Goal: Information Seeking & Learning: Understand process/instructions

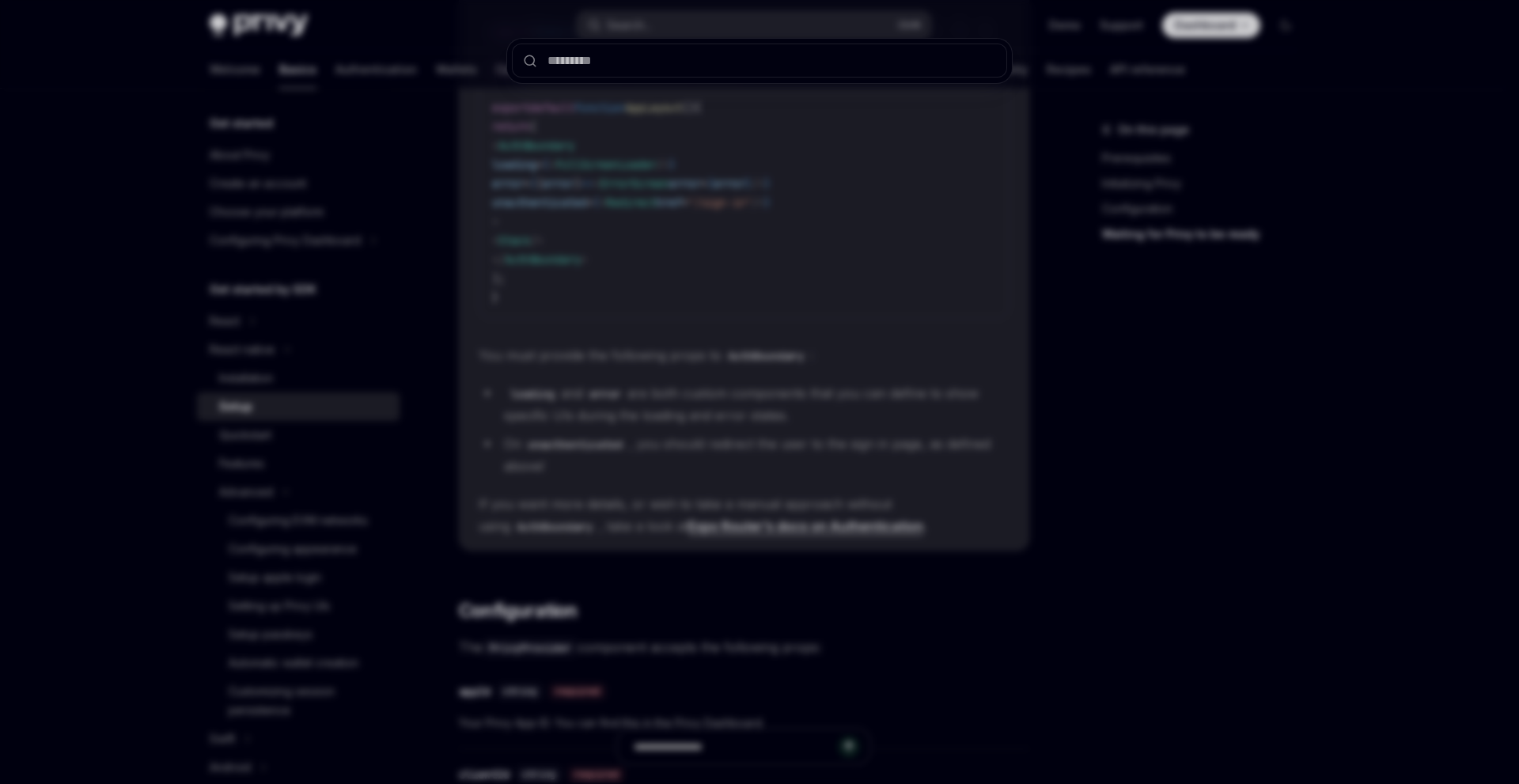
scroll to position [159, 0]
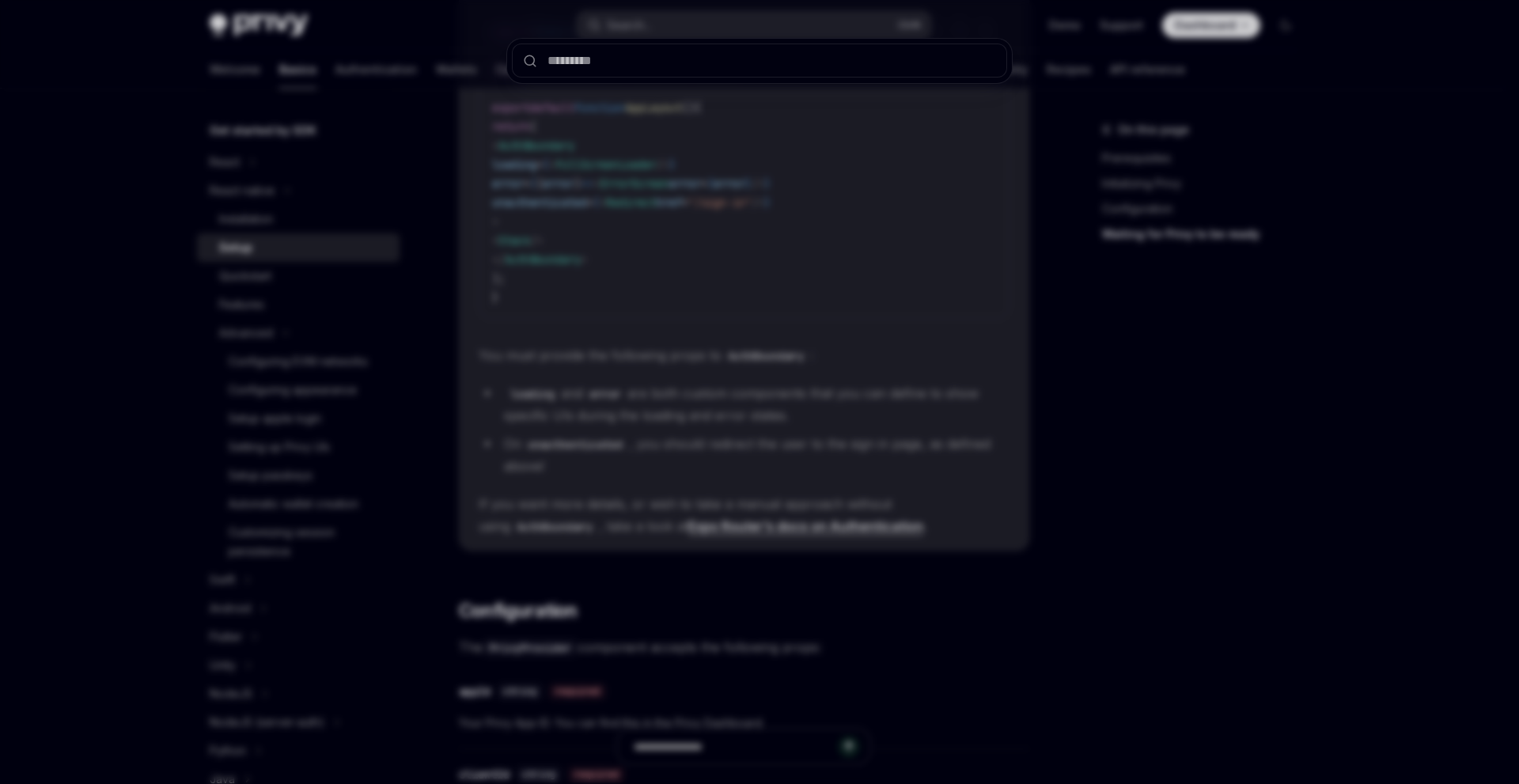
click at [1101, 423] on div at bounding box center [760, 392] width 1519 height 784
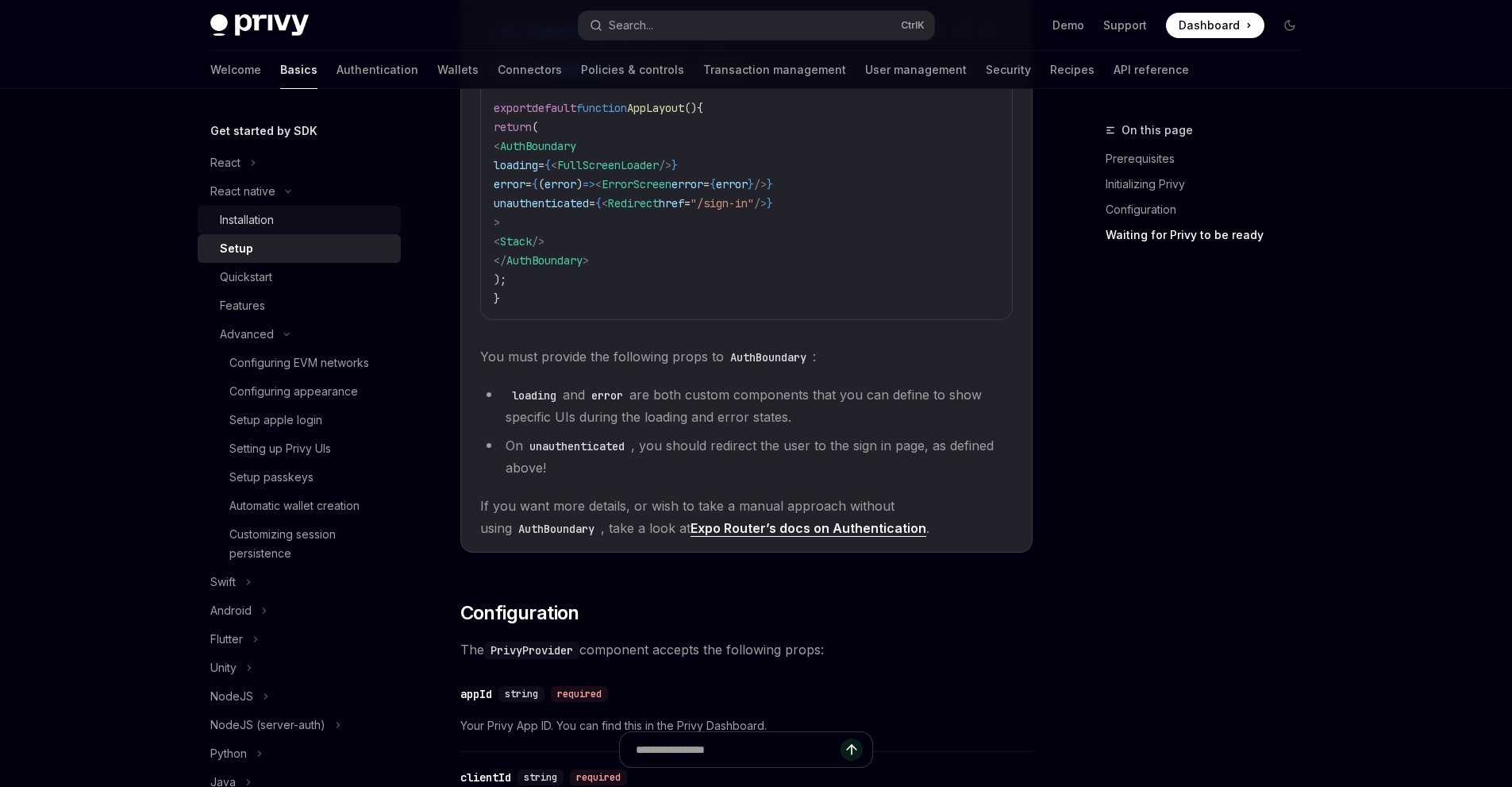
click at [318, 224] on div "Installation" at bounding box center [306, 220] width 172 height 19
type textarea "*"
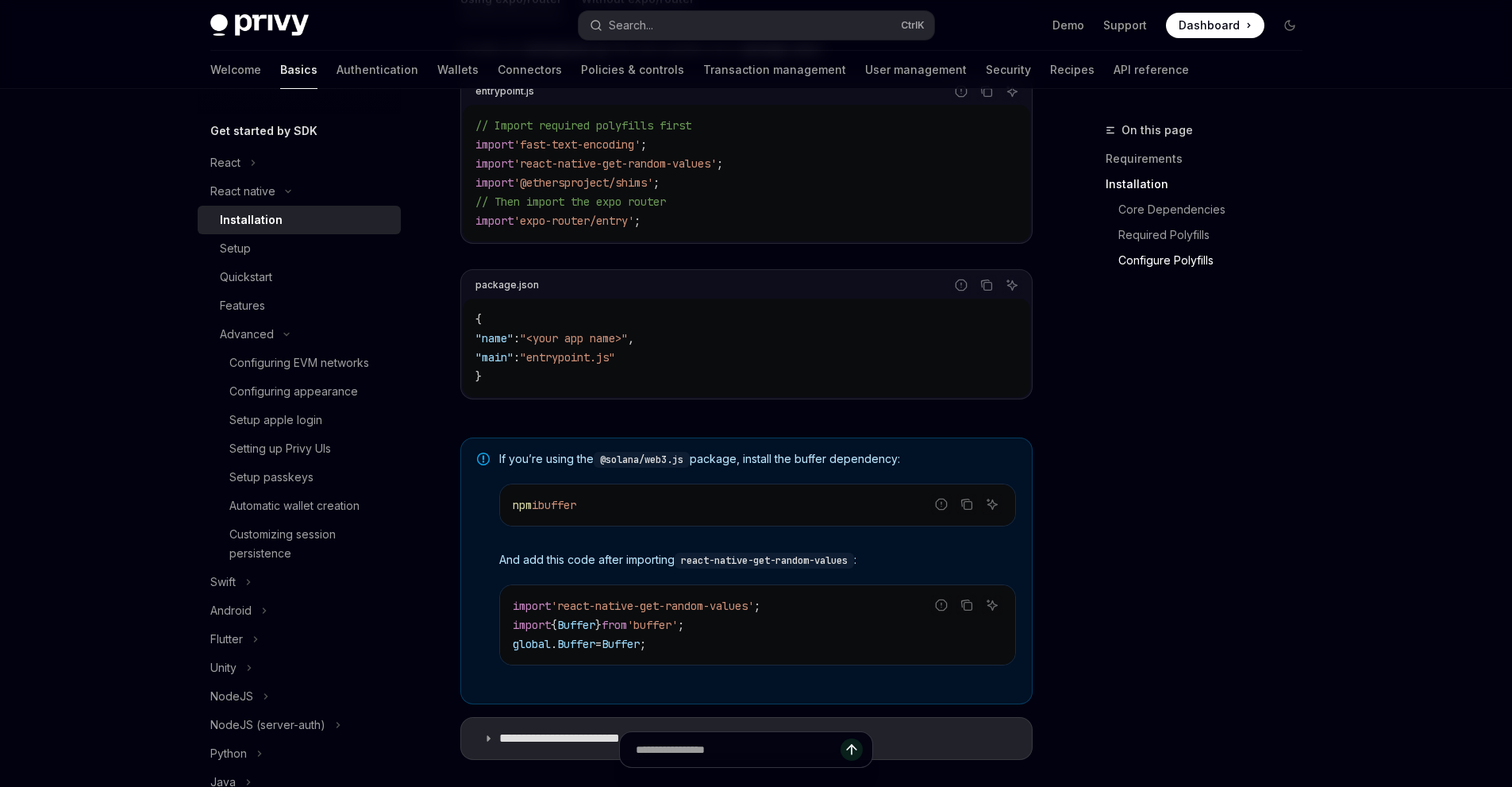
scroll to position [873, 0]
click at [968, 506] on icon "Copy the contents from the code block" at bounding box center [967, 502] width 8 height 8
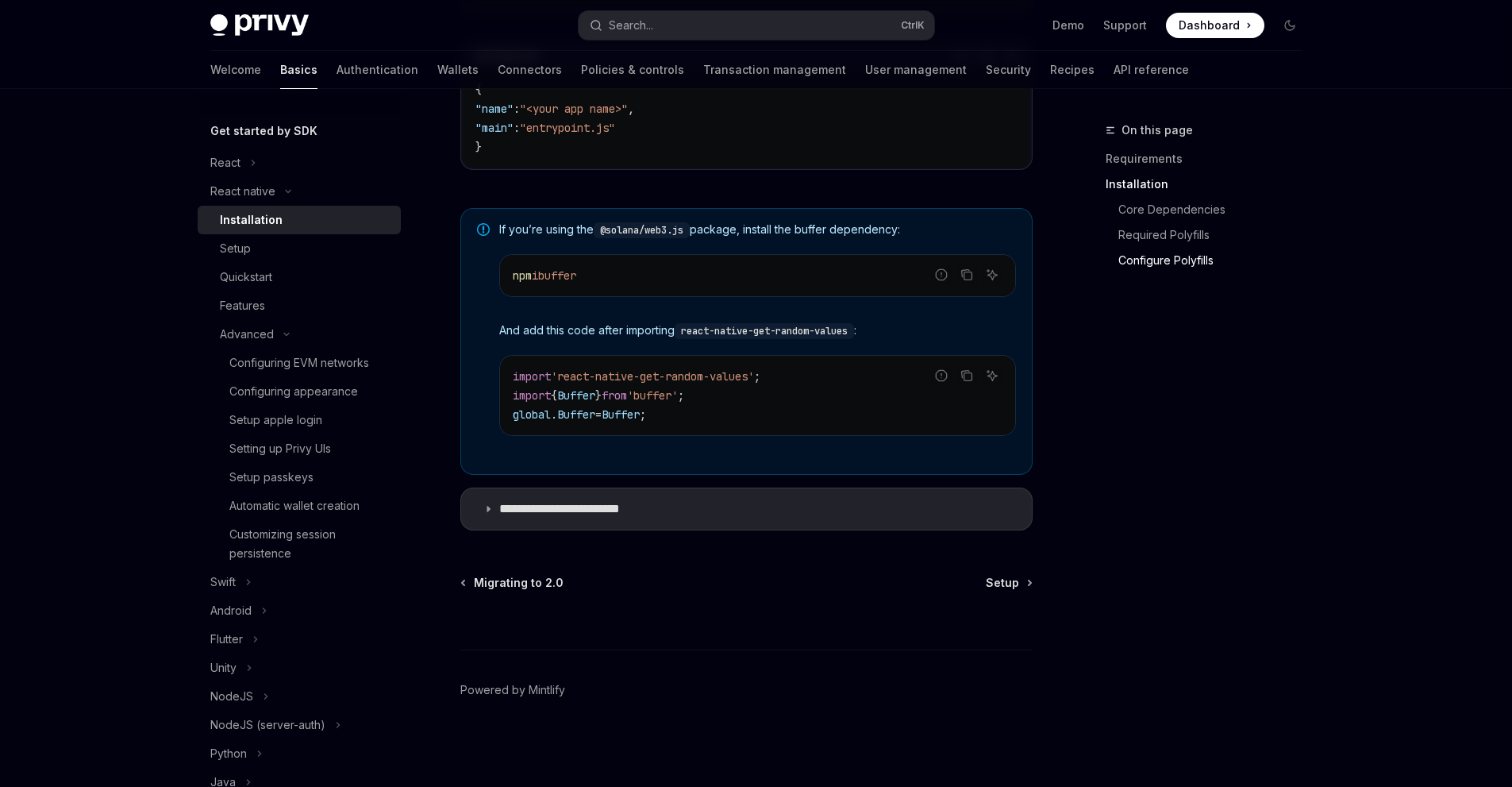
scroll to position [1105, 0]
click at [926, 524] on summary "**********" at bounding box center [746, 509] width 571 height 42
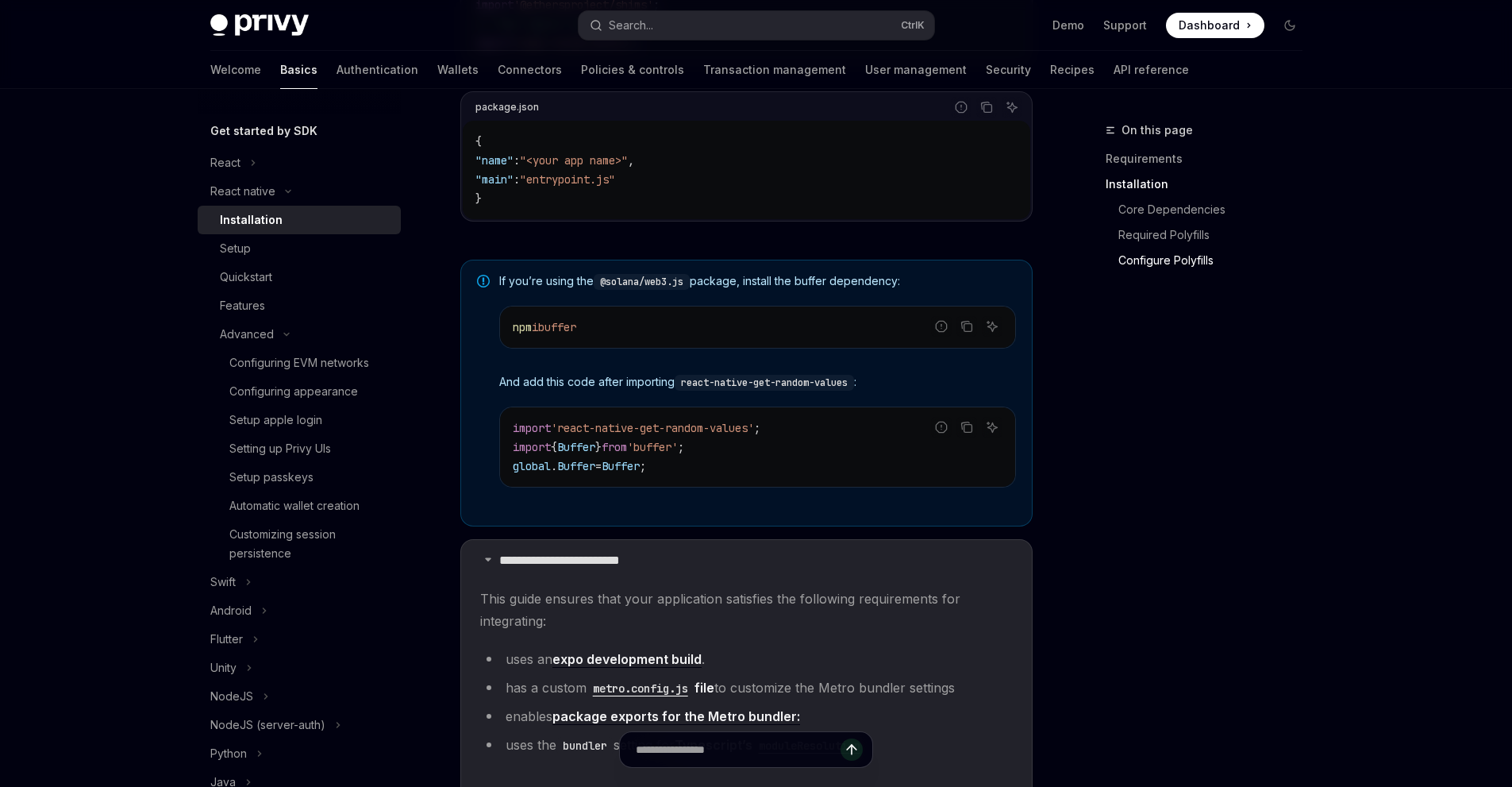
scroll to position [1025, 0]
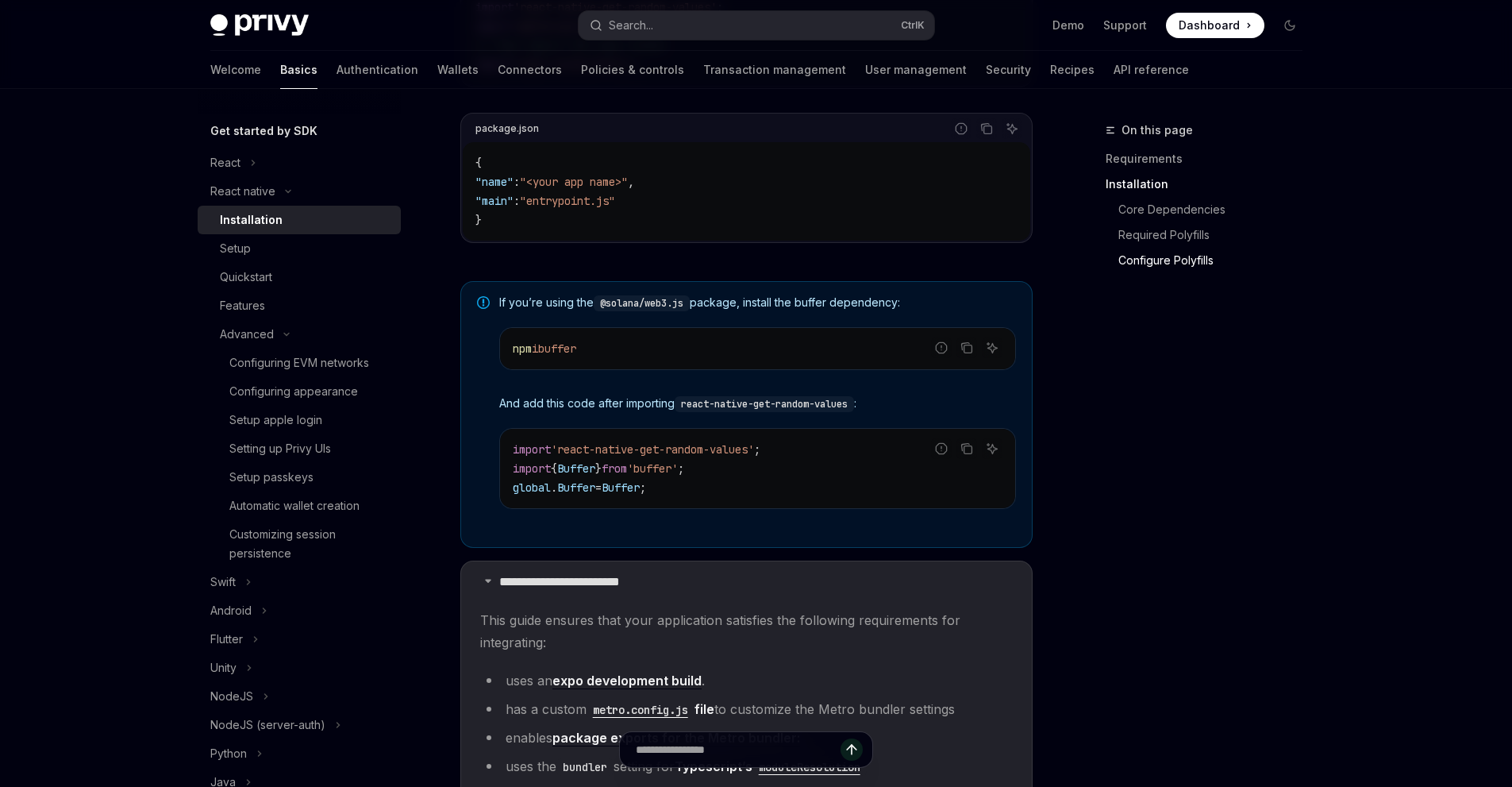
click at [1155, 485] on div "On this page Requirements Installation Core Dependencies Required Polyfills Con…" at bounding box center [1194, 454] width 241 height 666
click at [963, 353] on icon "Copy the contents from the code block" at bounding box center [967, 349] width 8 height 8
drag, startPoint x: 683, startPoint y: 497, endPoint x: 512, endPoint y: 478, distance: 172.1
click at [512, 478] on div "import 'react-native-get-random-values' ; import { Buffer } from 'buffer' ; glo…" at bounding box center [757, 468] width 515 height 79
copy code "import { Buffer } from 'buffer' ; global . Buffer = Buffer ;"
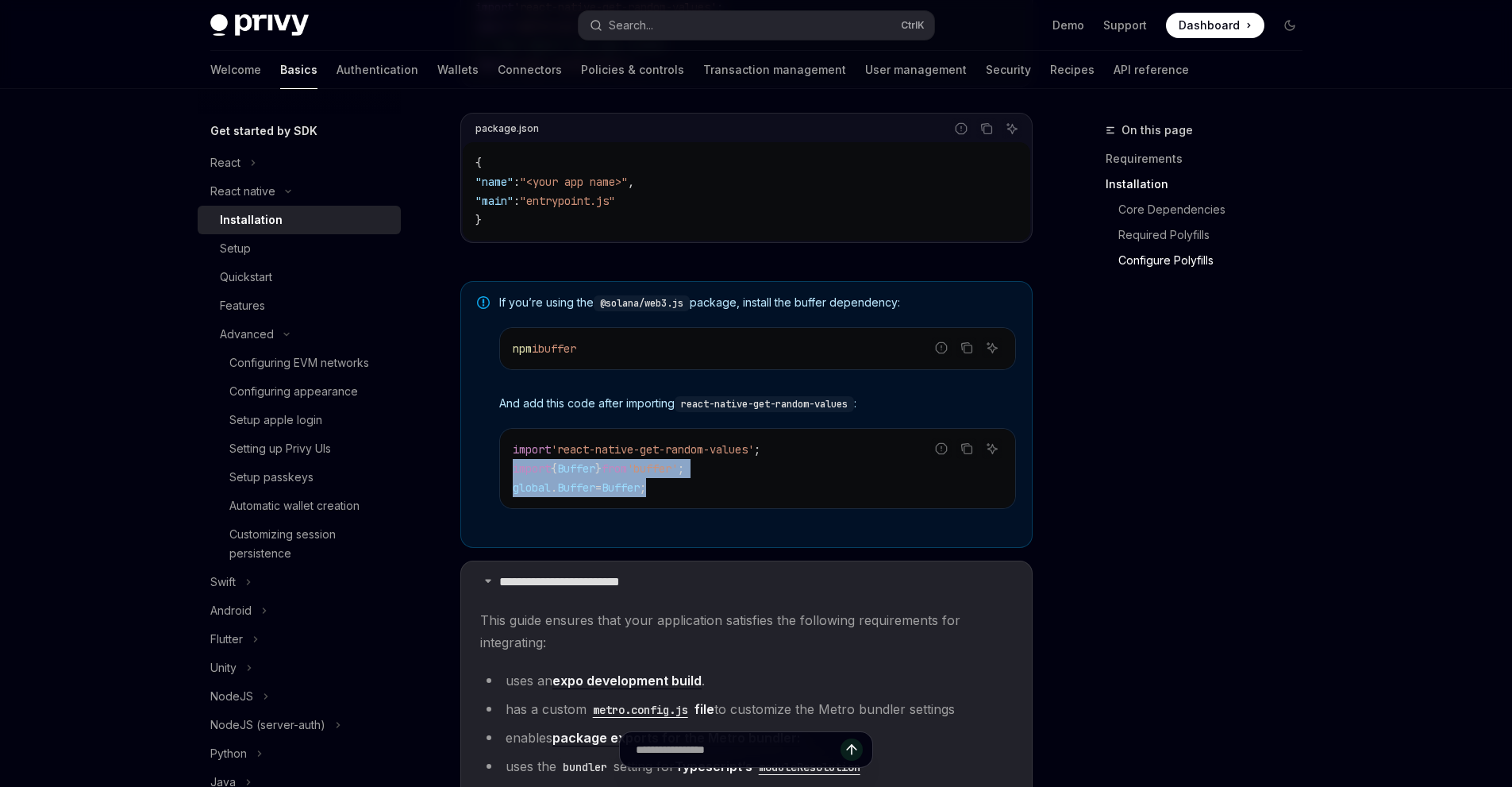
click at [698, 503] on div "import 'react-native-get-random-values' ; import { Buffer } from 'buffer' ; glo…" at bounding box center [757, 468] width 515 height 79
drag, startPoint x: 702, startPoint y: 495, endPoint x: 512, endPoint y: 478, distance: 190.8
click at [512, 478] on div "import 'react-native-get-random-values' ; import { Buffer } from 'buffer' ; glo…" at bounding box center [757, 468] width 515 height 79
copy code "import { Buffer } from 'buffer' ; global . Buffer = Buffer ;"
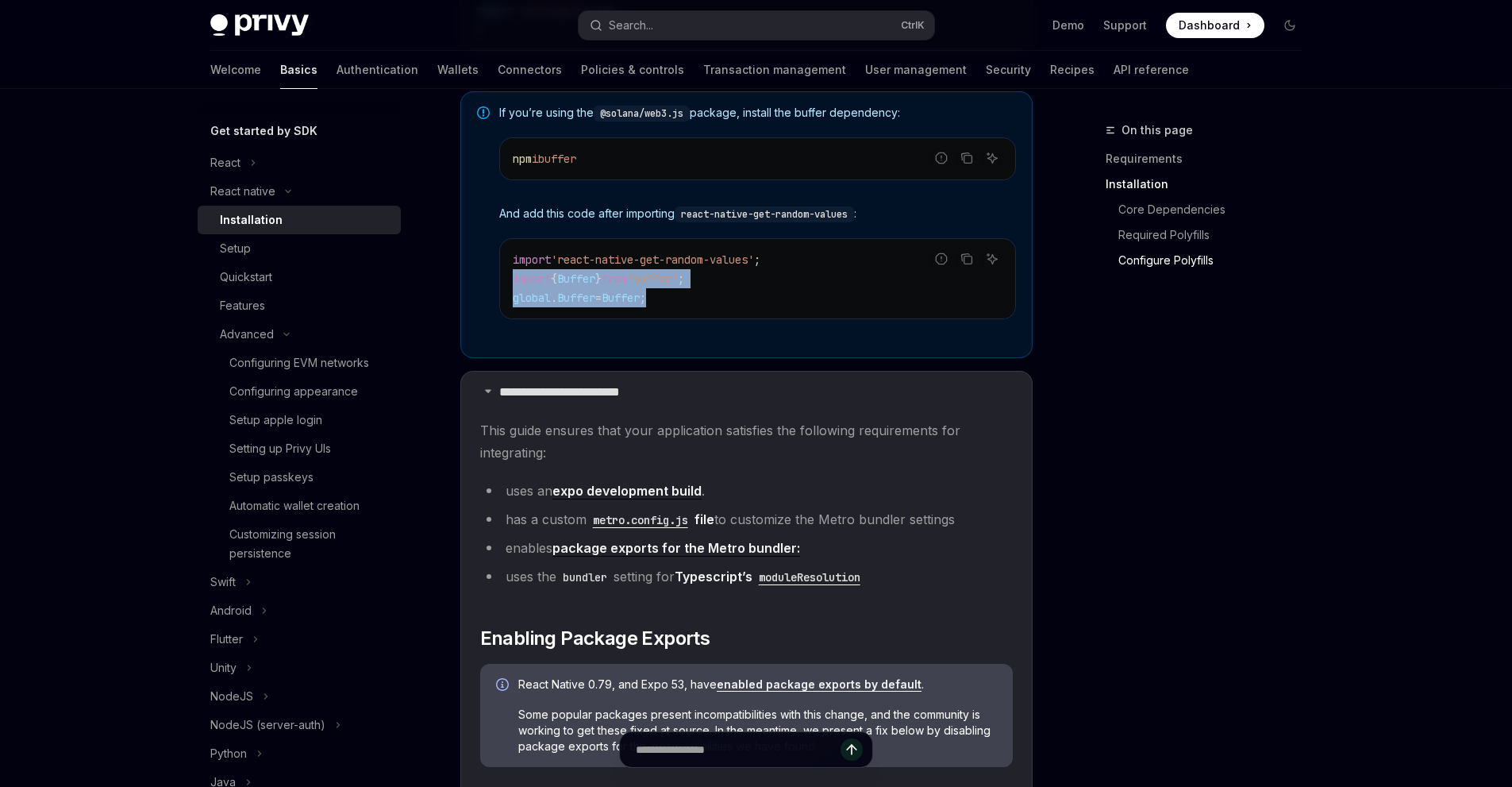
scroll to position [1139, 0]
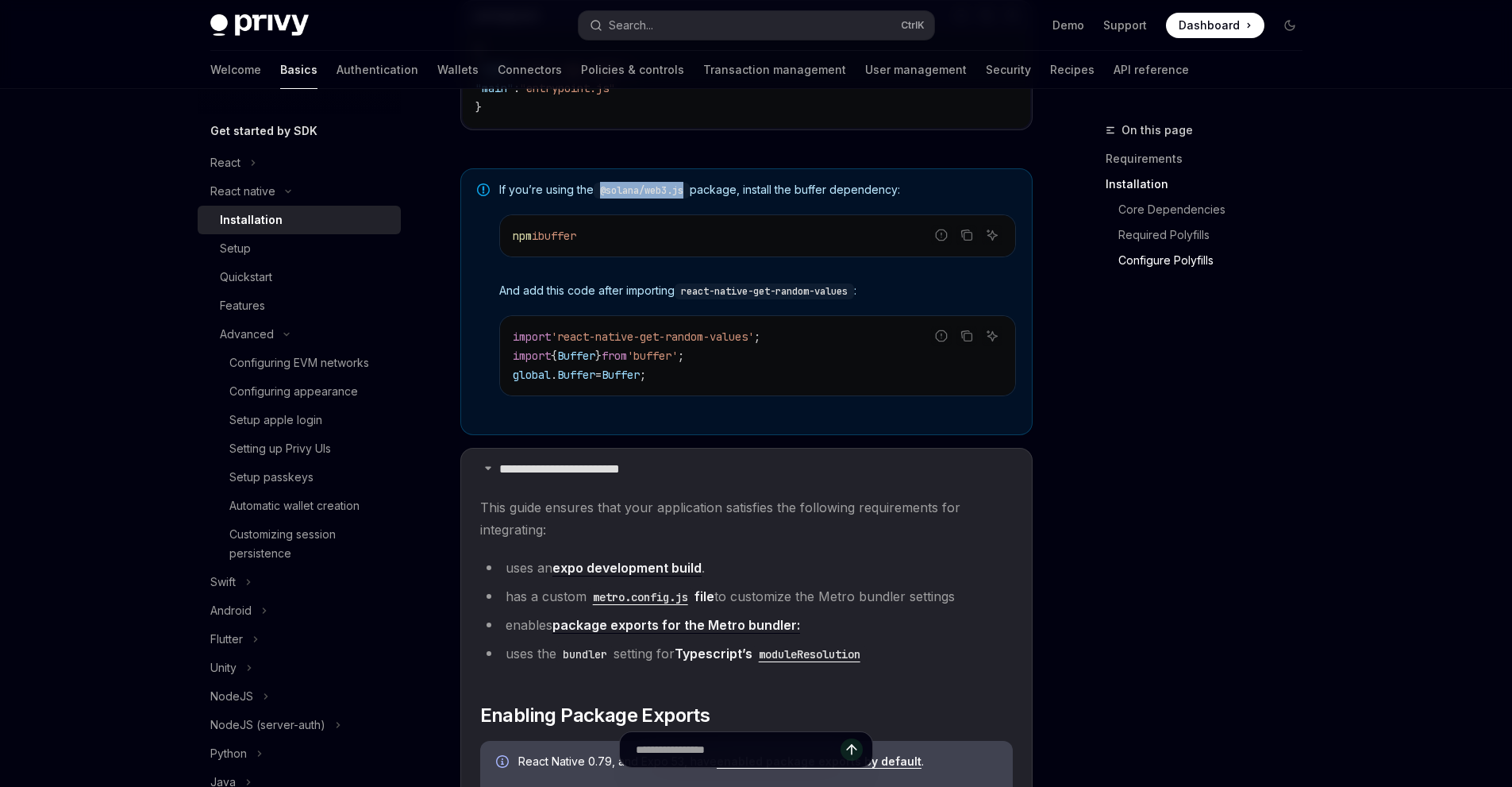
drag, startPoint x: 603, startPoint y: 198, endPoint x: 691, endPoint y: 199, distance: 88.0
click at [690, 199] on code "@solana/web3.js" at bounding box center [642, 190] width 96 height 16
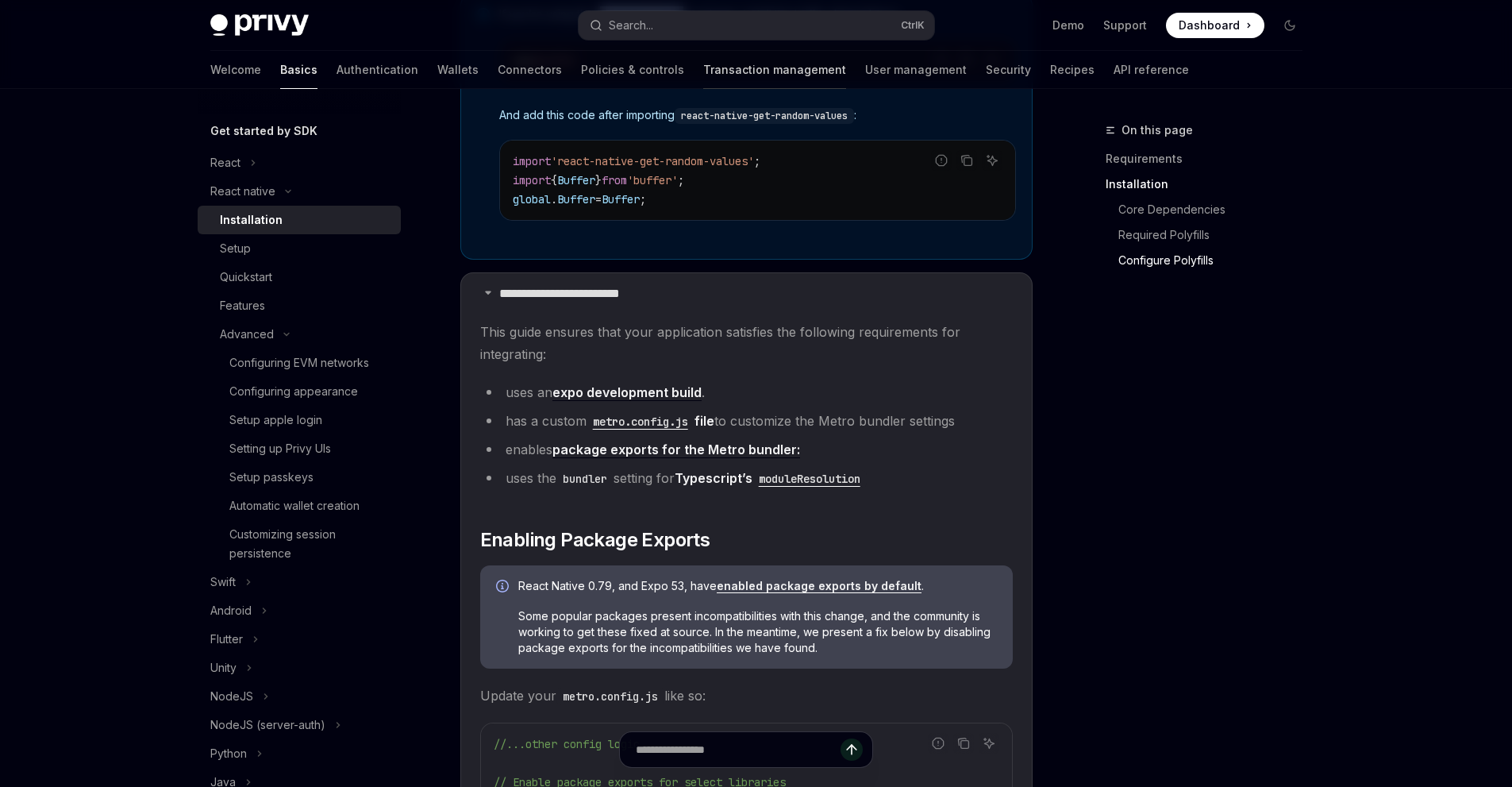
scroll to position [1456, 0]
